Goal: Task Accomplishment & Management: Manage account settings

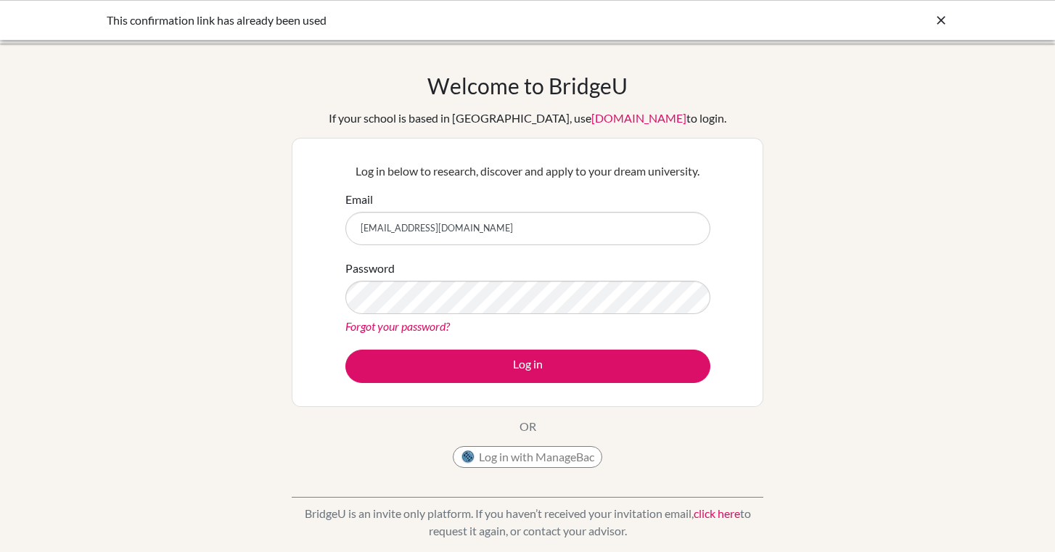
type input "[EMAIL_ADDRESS][DOMAIN_NAME]"
click at [535, 315] on div "Password Forgot your password?" at bounding box center [527, 297] width 365 height 75
click at [527, 366] on button "Log in" at bounding box center [527, 366] width 365 height 33
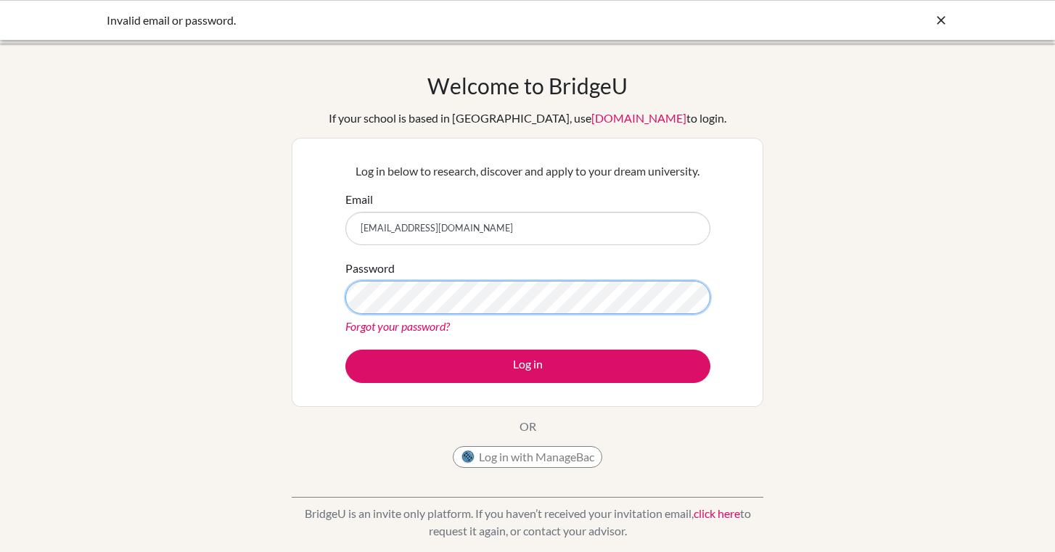
click at [527, 366] on button "Log in" at bounding box center [527, 366] width 365 height 33
click at [936, 21] on icon at bounding box center [940, 20] width 15 height 15
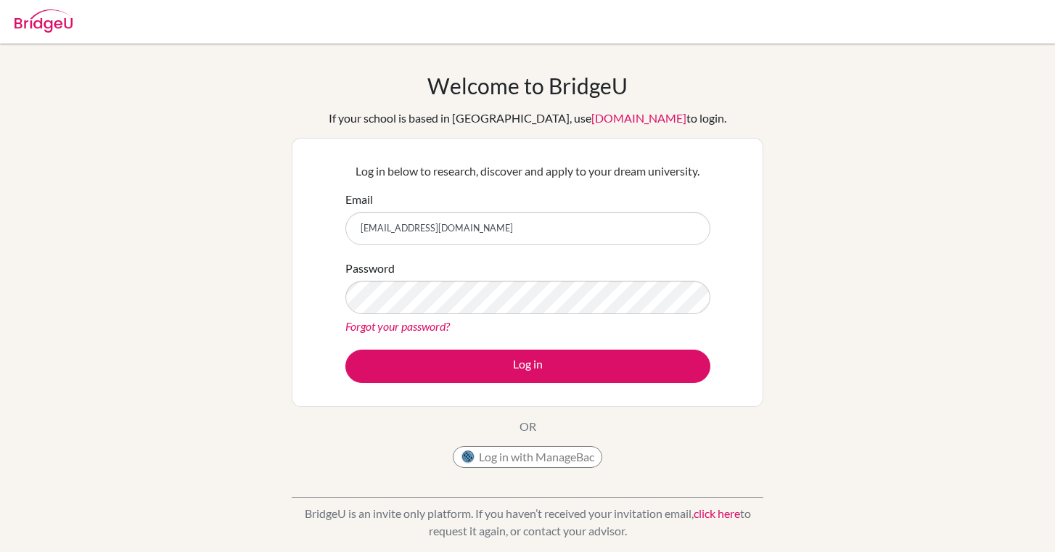
click at [447, 330] on link "Forgot your password?" at bounding box center [397, 326] width 104 height 14
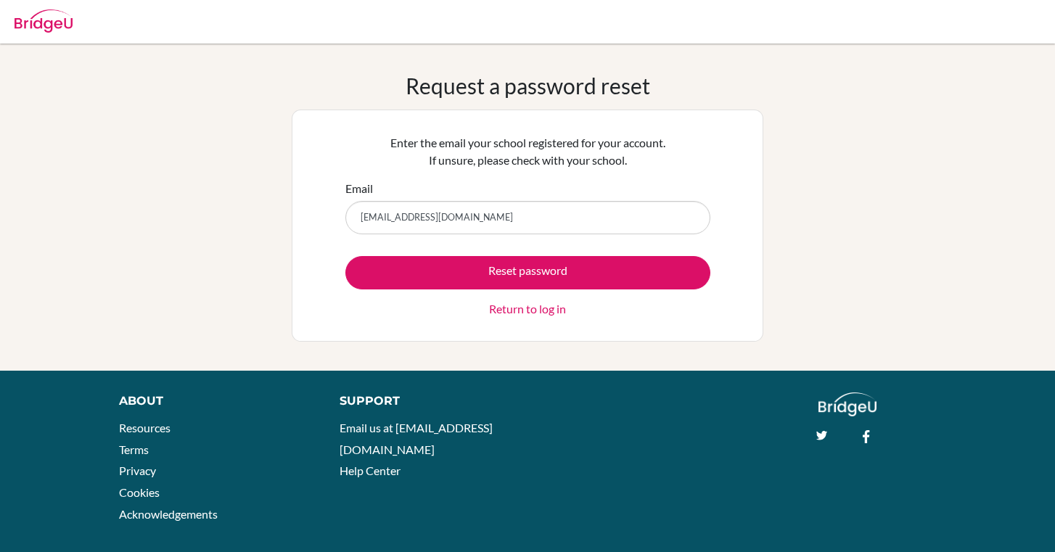
type input "[EMAIL_ADDRESS][DOMAIN_NAME]"
click at [527, 272] on button "Reset password" at bounding box center [527, 272] width 365 height 33
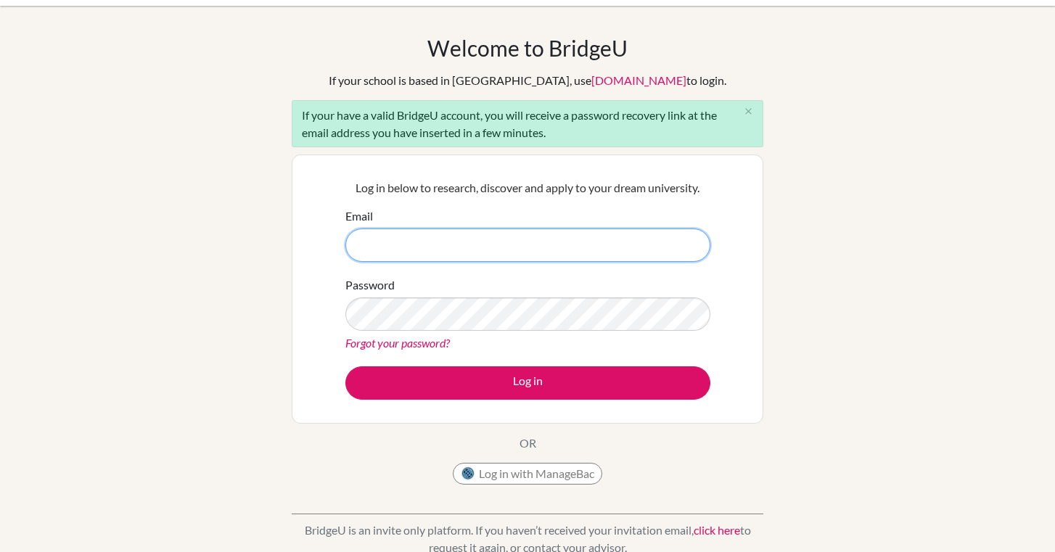
scroll to position [53, 0]
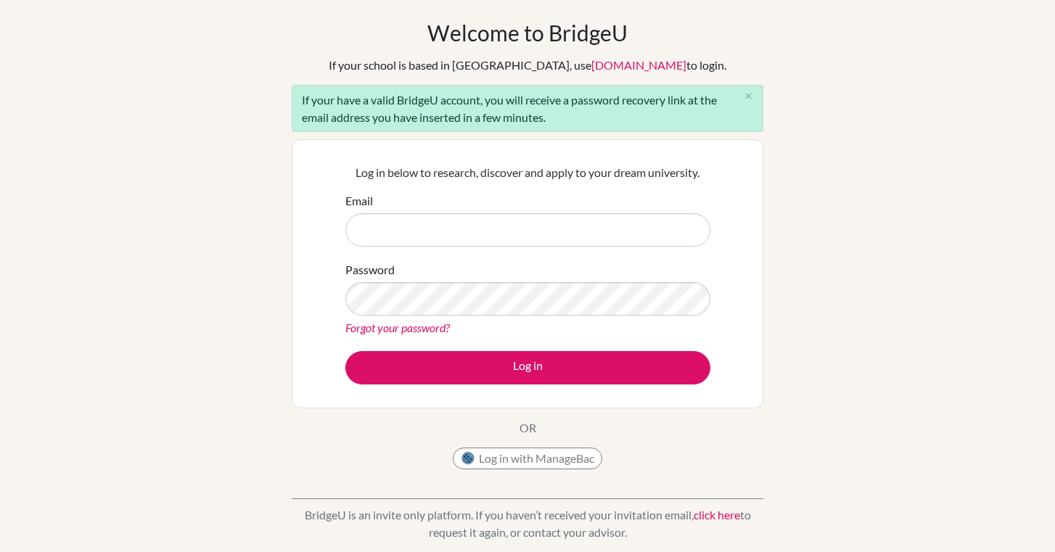
click at [539, 461] on button "Log in with ManageBac" at bounding box center [527, 458] width 149 height 22
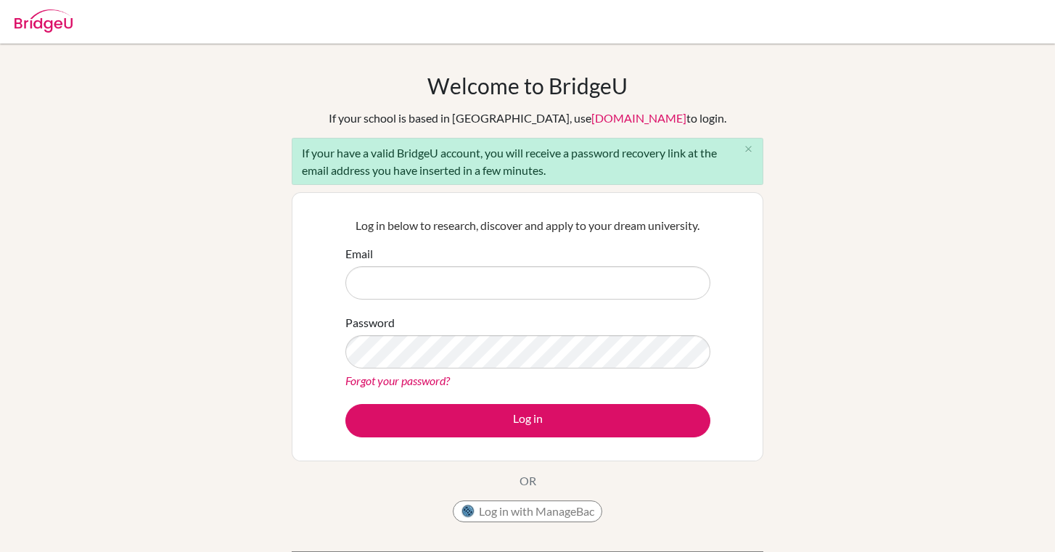
scroll to position [43, 0]
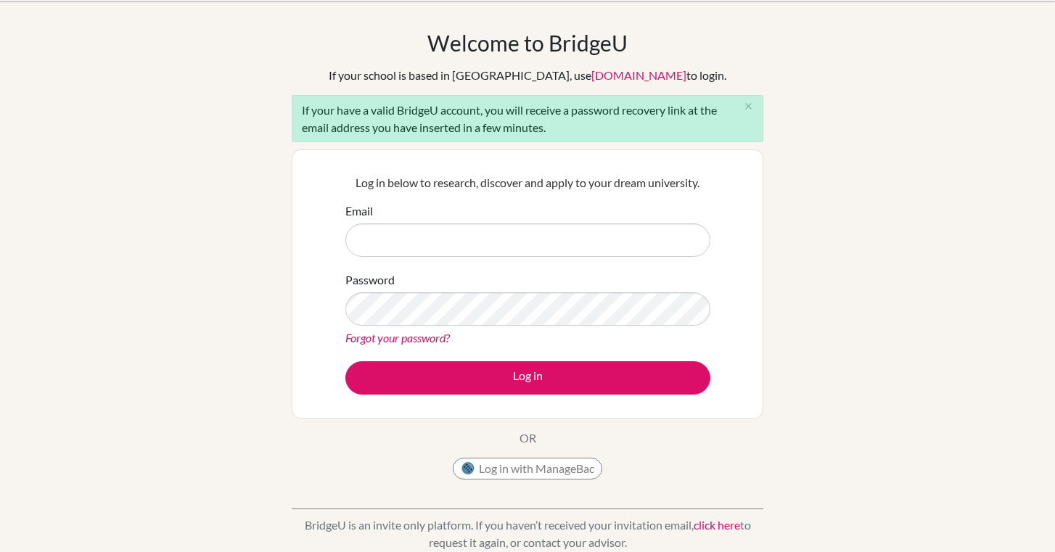
click at [438, 337] on link "Forgot your password?" at bounding box center [397, 338] width 104 height 14
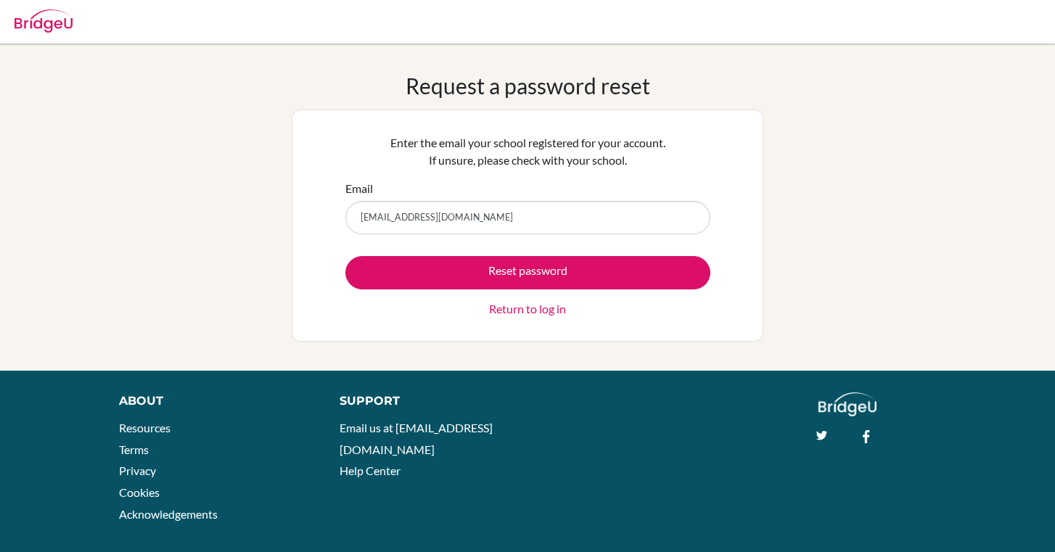
type input "[EMAIL_ADDRESS][DOMAIN_NAME]"
click at [527, 272] on button "Reset password" at bounding box center [527, 272] width 365 height 33
click at [543, 310] on link "Return to log in" at bounding box center [527, 308] width 77 height 17
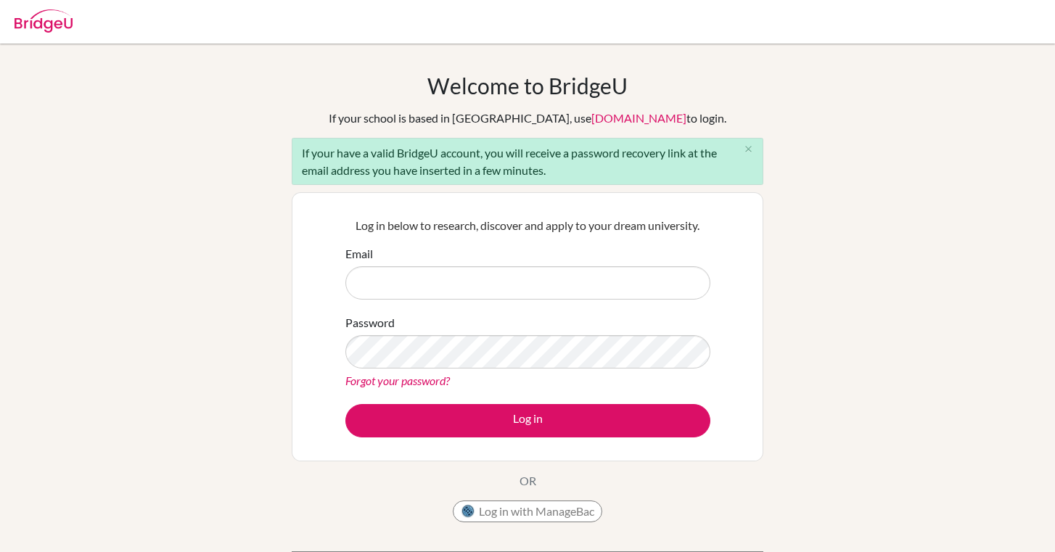
click at [952, 281] on div "Welcome to BridgeU If your school is based in China, use app.bridge-u.com.cn to…" at bounding box center [527, 337] width 1055 height 529
click at [639, 290] on input "Email" at bounding box center [527, 282] width 365 height 33
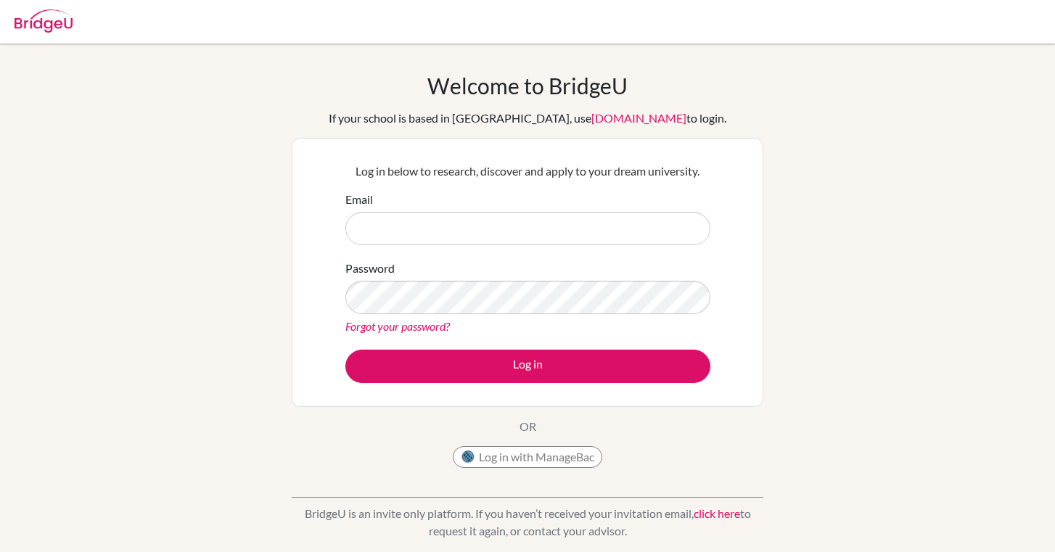
click at [503, 463] on button "Log in with ManageBac" at bounding box center [527, 457] width 149 height 22
click at [632, 222] on input "Email" at bounding box center [527, 228] width 365 height 33
type input "[EMAIL_ADDRESS][DOMAIN_NAME]"
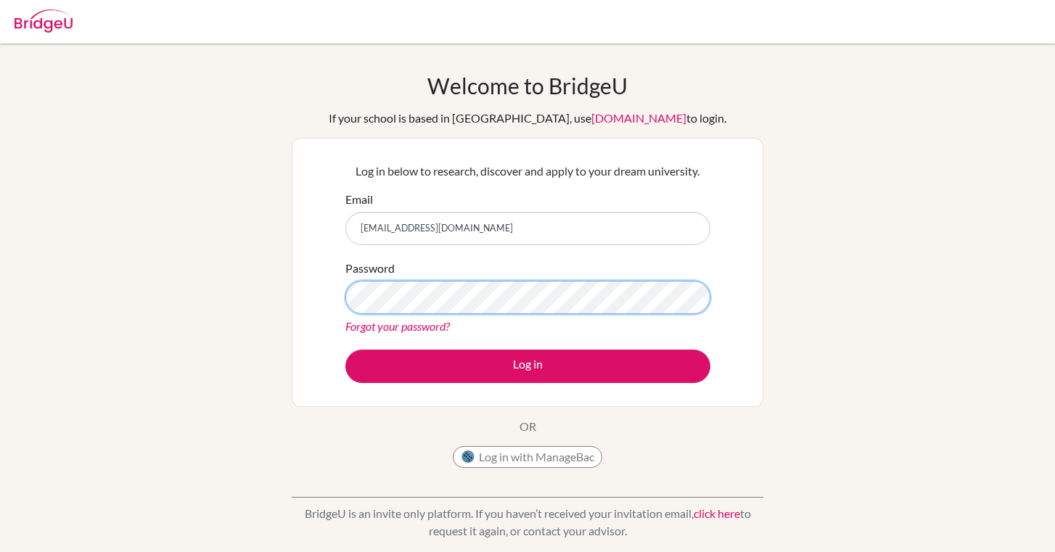
click at [527, 366] on button "Log in" at bounding box center [527, 366] width 365 height 33
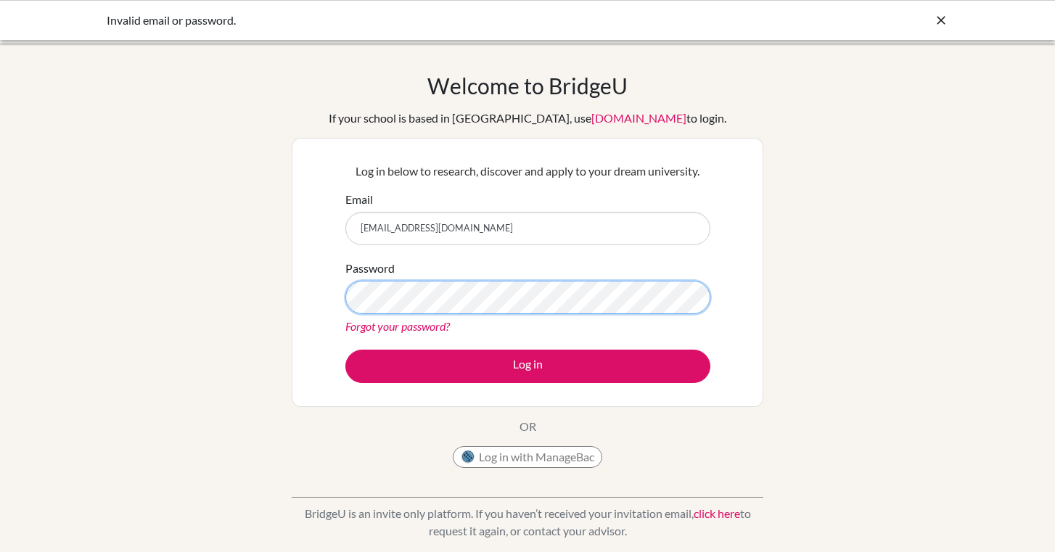
click at [527, 366] on button "Log in" at bounding box center [527, 366] width 365 height 33
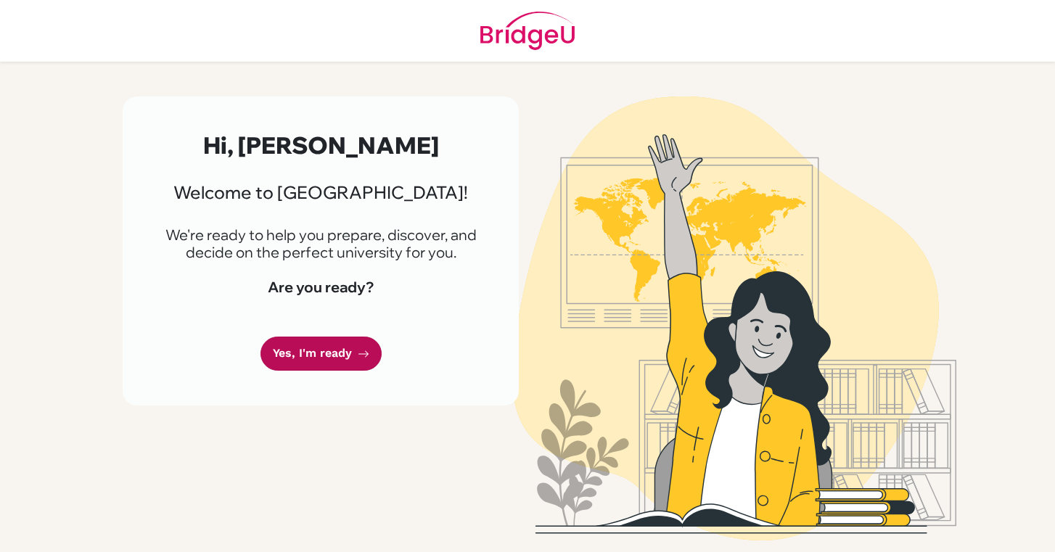
click at [322, 342] on link "Yes, I'm ready" at bounding box center [320, 354] width 121 height 34
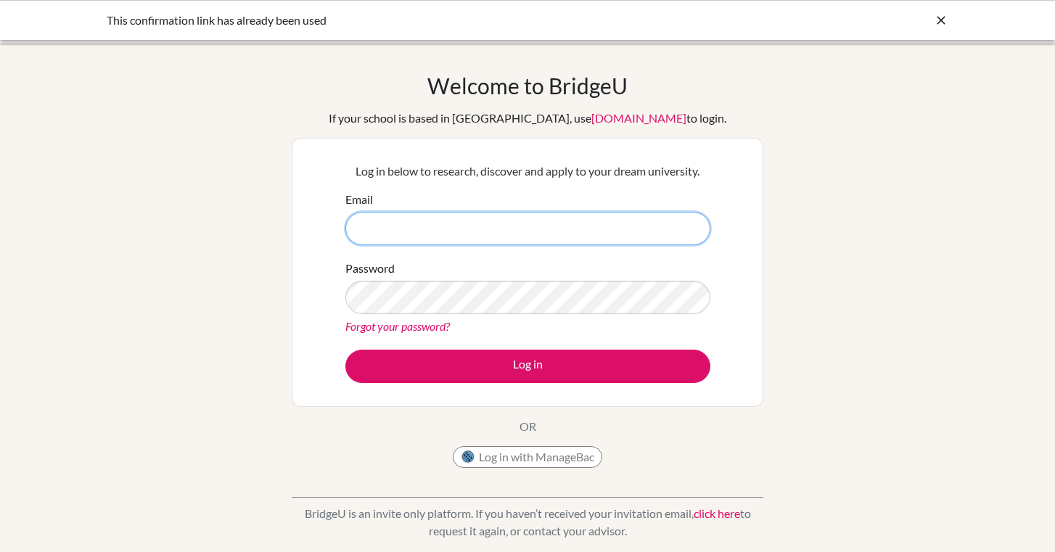
type input "[EMAIL_ADDRESS][DOMAIN_NAME]"
click at [495, 227] on input "[EMAIL_ADDRESS][DOMAIN_NAME]" at bounding box center [527, 228] width 365 height 33
click at [943, 18] on icon at bounding box center [940, 20] width 15 height 15
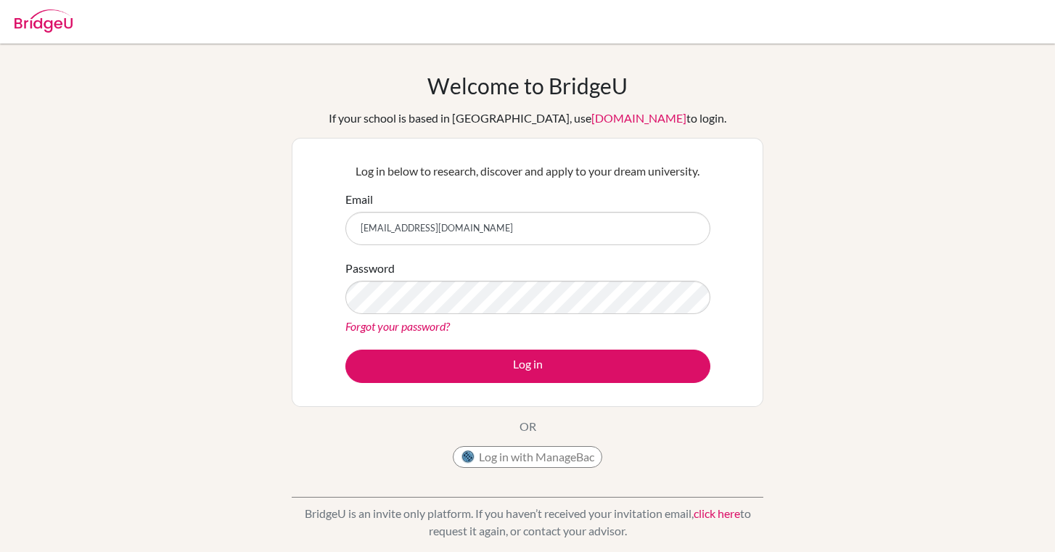
click at [34, 21] on img at bounding box center [44, 20] width 58 height 23
click at [471, 228] on input "Email" at bounding box center [527, 228] width 365 height 33
type input "[EMAIL_ADDRESS][DOMAIN_NAME]"
click at [527, 366] on button "Log in" at bounding box center [527, 366] width 365 height 33
